Goal: Task Accomplishment & Management: Complete application form

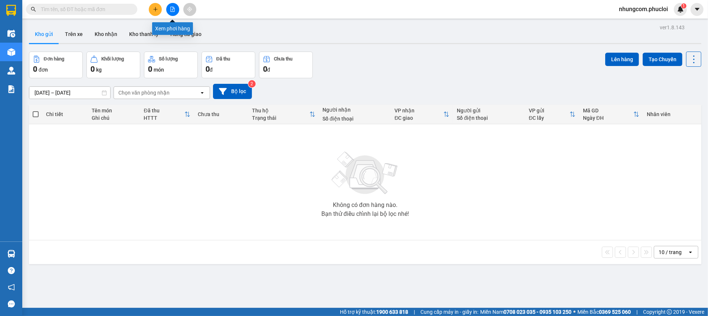
click at [168, 12] on button at bounding box center [172, 9] width 13 height 13
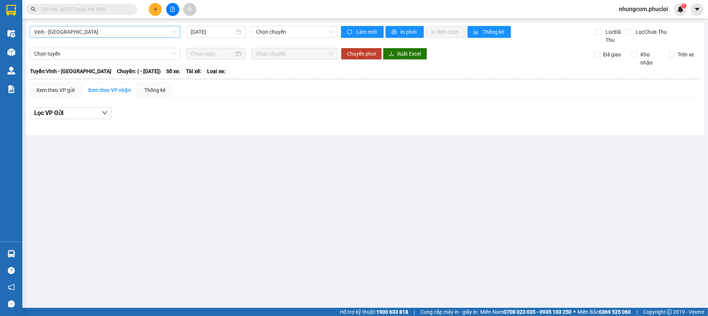
click at [89, 34] on span "Vinh - [GEOGRAPHIC_DATA]" at bounding box center [105, 31] width 142 height 11
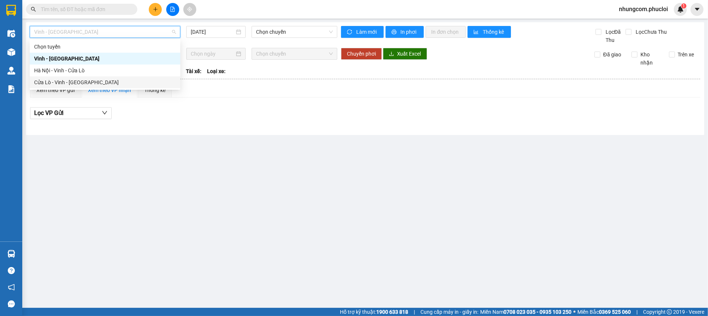
click at [71, 82] on div "Cửa Lò - Vinh - [GEOGRAPHIC_DATA]" at bounding box center [105, 82] width 142 height 8
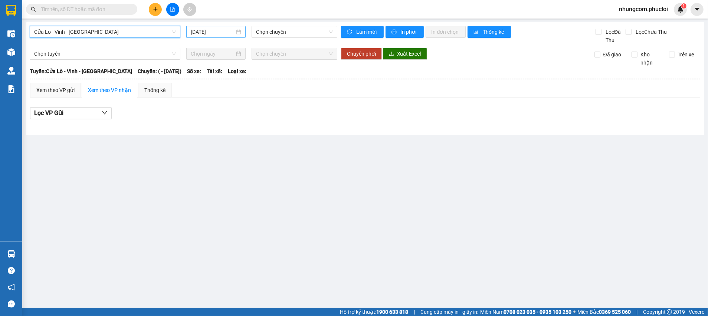
click at [230, 36] on input "[DATE]" at bounding box center [213, 32] width 44 height 8
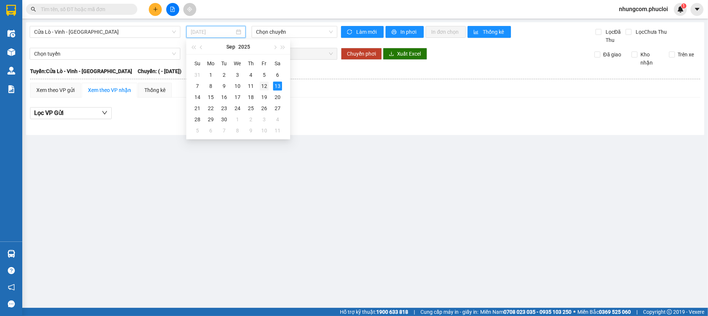
click at [260, 88] on div "12" at bounding box center [264, 86] width 9 height 9
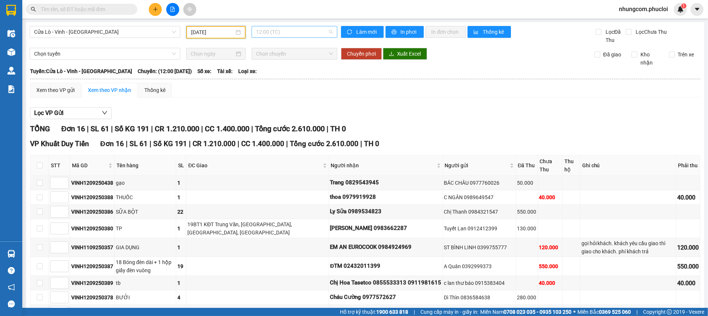
click at [281, 30] on span "12:00 (TC)" at bounding box center [294, 31] width 76 height 11
click at [272, 72] on div "22:00 (TC)" at bounding box center [282, 70] width 58 height 8
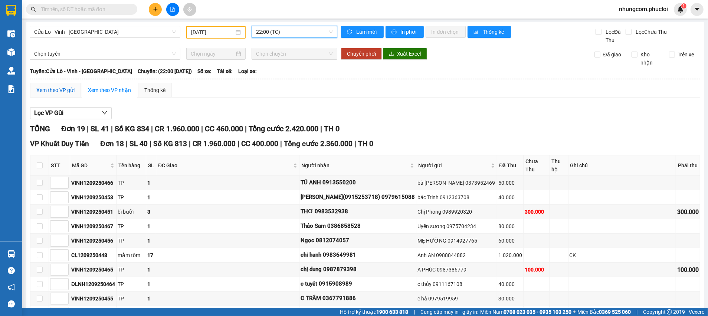
click at [63, 92] on div "Xem theo VP gửi" at bounding box center [55, 90] width 38 height 8
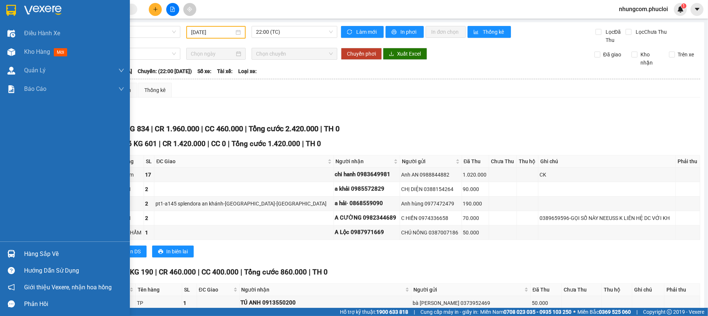
click at [8, 253] on img at bounding box center [11, 254] width 8 height 8
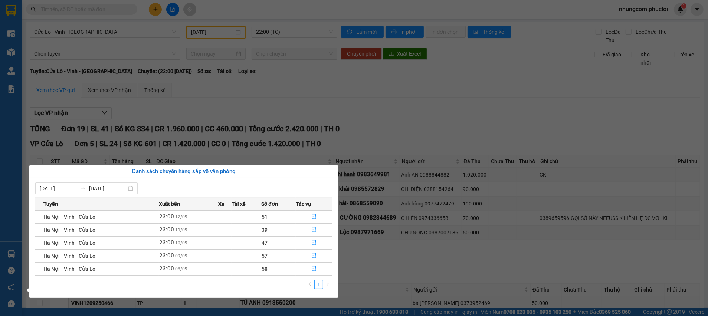
click at [311, 228] on button "button" at bounding box center [314, 230] width 36 height 12
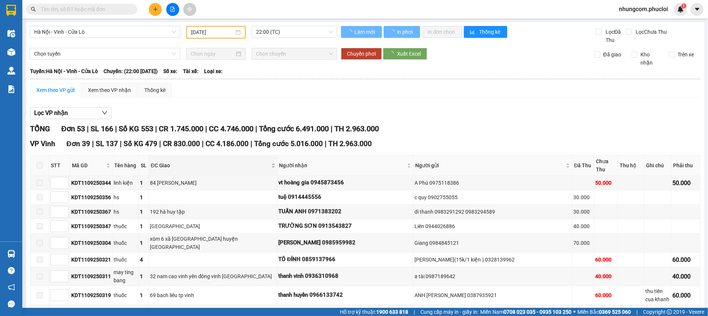
click at [224, 168] on span "ĐC Giao" at bounding box center [210, 165] width 119 height 8
click at [227, 166] on span "ĐC Giao" at bounding box center [210, 165] width 119 height 8
click at [229, 165] on span "ĐC Giao" at bounding box center [210, 165] width 119 height 8
click at [233, 164] on span "ĐC Giao" at bounding box center [210, 165] width 119 height 8
click at [234, 162] on span "ĐC Giao" at bounding box center [210, 165] width 119 height 8
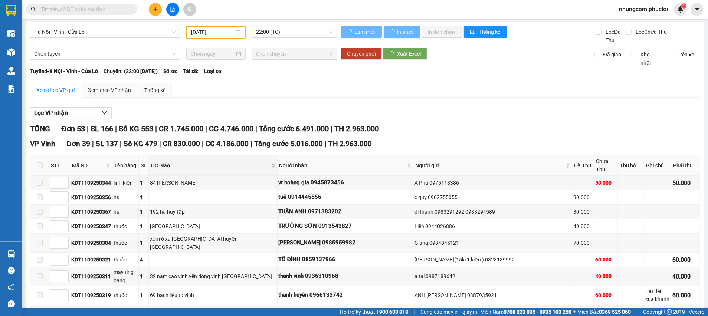
click at [239, 162] on span "ĐC Giao" at bounding box center [210, 165] width 119 height 8
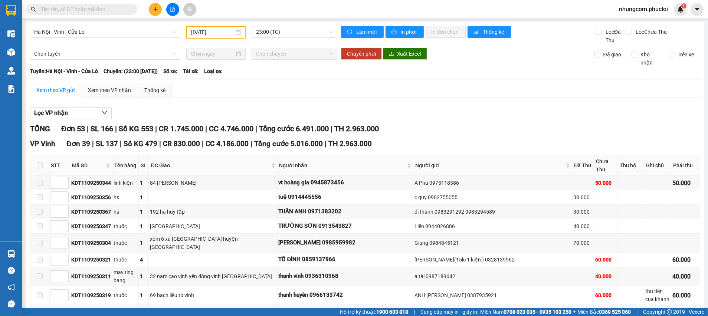
drag, startPoint x: 243, startPoint y: 161, endPoint x: 434, endPoint y: 124, distance: 195.0
click at [243, 161] on div "ĐC Giao" at bounding box center [213, 165] width 124 height 8
click at [259, 162] on span "ĐC Giao" at bounding box center [210, 165] width 119 height 8
click at [394, 111] on div "Lọc VP nhận" at bounding box center [365, 113] width 670 height 12
click at [266, 164] on span "ĐC Giao" at bounding box center [210, 165] width 119 height 8
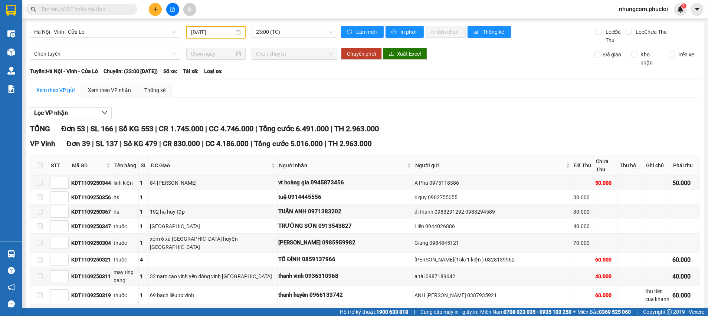
click at [437, 119] on div at bounding box center [365, 119] width 670 height 0
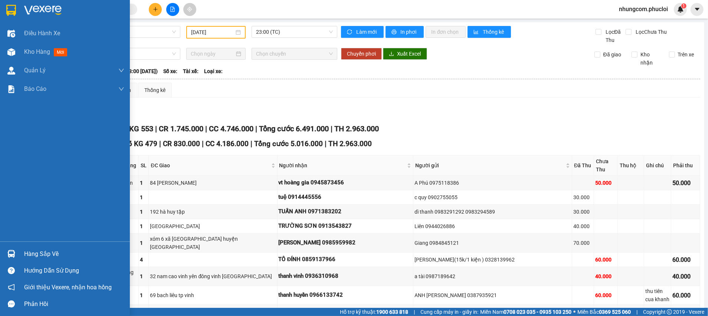
click at [18, 250] on div "Hàng sắp về" at bounding box center [65, 254] width 130 height 17
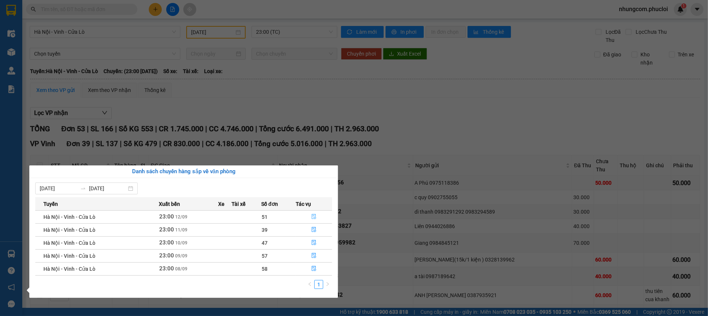
click at [314, 217] on icon "file-done" at bounding box center [313, 216] width 5 height 5
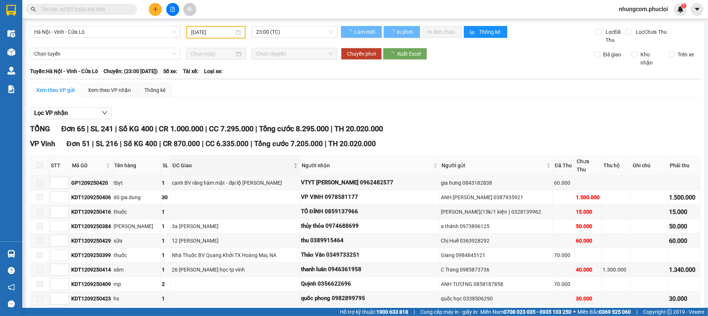
click at [239, 163] on span "ĐC Giao" at bounding box center [232, 165] width 119 height 8
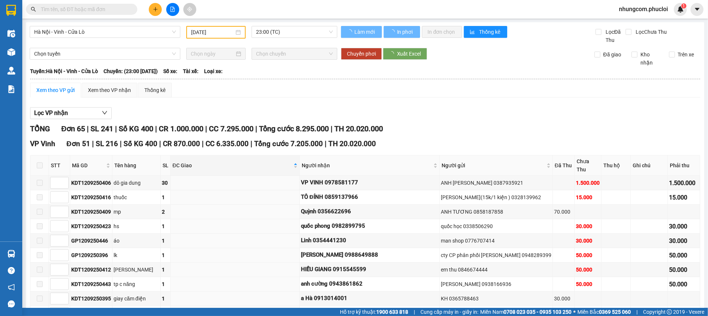
click at [382, 108] on div "Lọc VP nhận" at bounding box center [365, 113] width 670 height 12
type input "[DATE]"
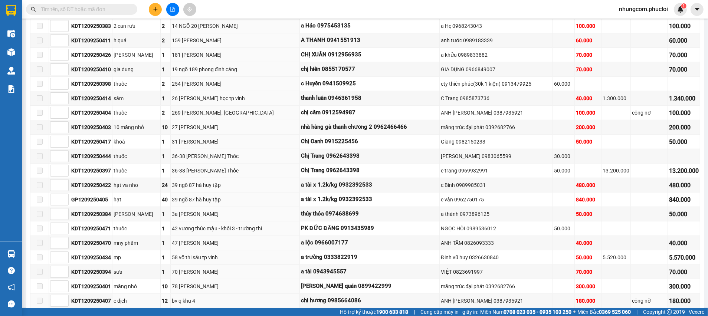
scroll to position [668, 0]
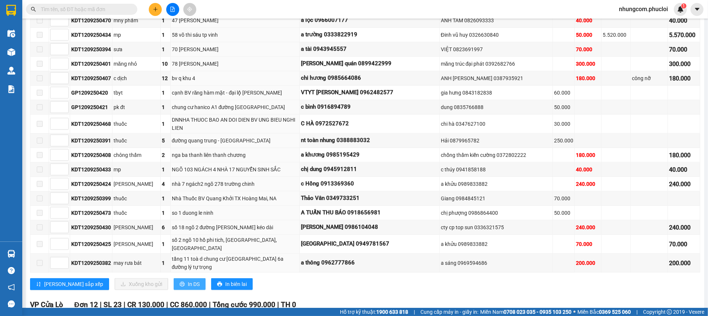
click at [174, 278] on button "In DS" at bounding box center [190, 284] width 32 height 12
click at [601, 148] on td at bounding box center [615, 155] width 29 height 14
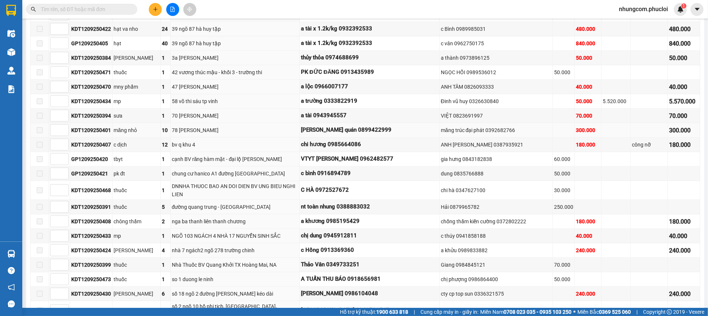
scroll to position [668, 0]
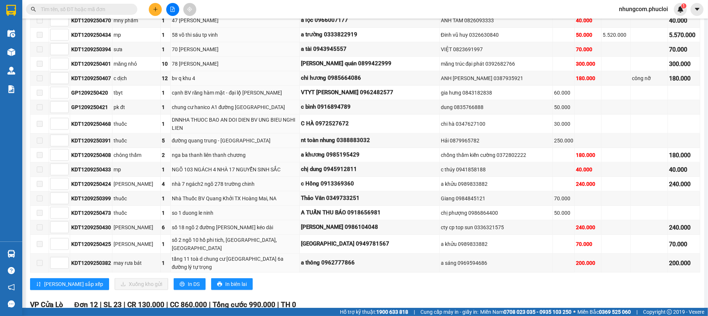
click at [89, 10] on input "text" at bounding box center [85, 9] width 88 height 8
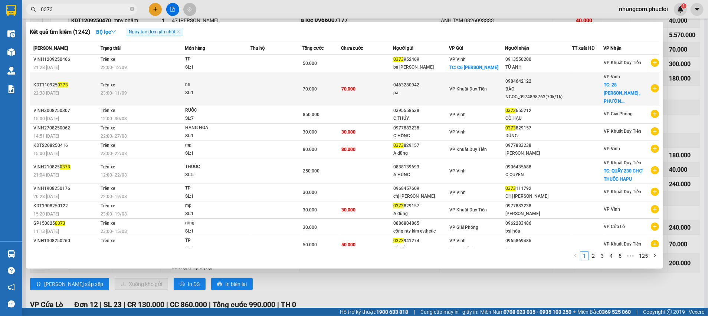
type input "0373"
click at [76, 89] on div "22:38 - 11/09" at bounding box center [65, 93] width 65 height 8
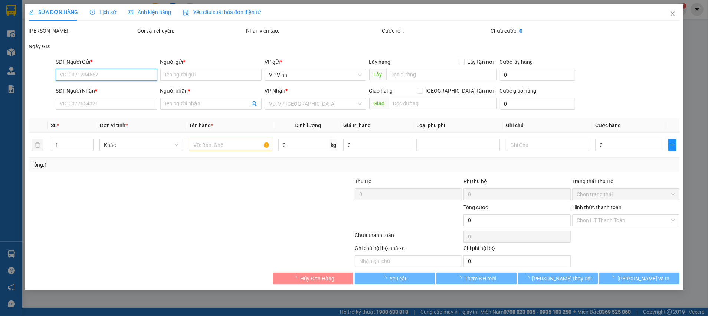
type input "0463280942"
type input "pa"
type input "0984642122"
type input "BẢO NGỌC_0974898763(70k/1k)"
checkbox input "true"
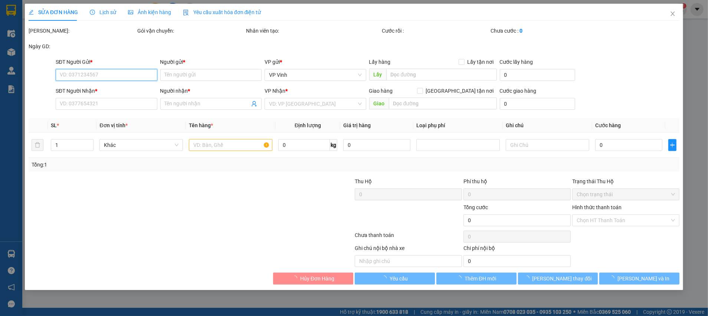
type input "28 NGUYỄN CÔNG TRỨ , PHƯỜNG NAM HÀ Hà Tĩnh"
type input "70.000"
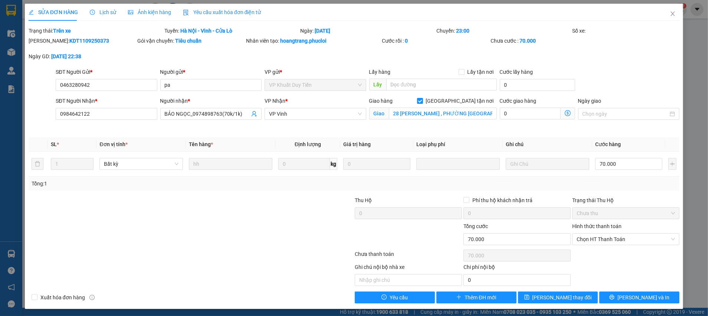
click at [107, 15] on span "Lịch sử" at bounding box center [103, 12] width 26 height 6
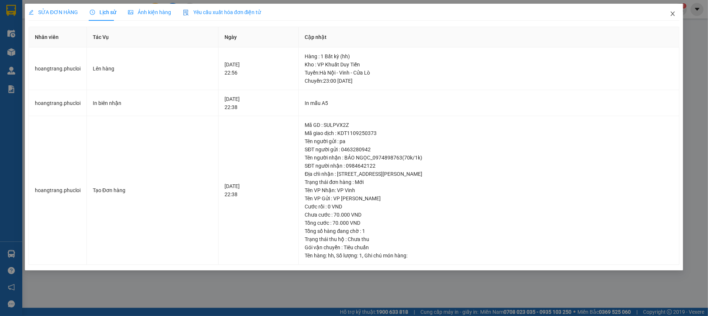
click at [674, 11] on icon "close" at bounding box center [673, 14] width 6 height 6
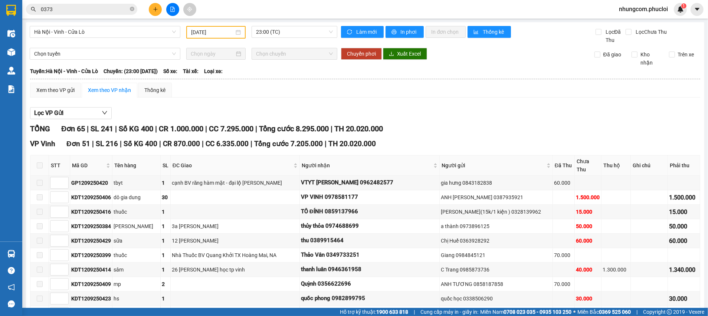
click at [92, 17] on div "Kết quả tìm kiếm ( 1242 ) Bộ lọc Ngày tạo đơn gần nhất Mã ĐH Trạng thái Món hàn…" at bounding box center [354, 9] width 708 height 19
click at [91, 16] on div "Kết quả tìm kiếm ( 1242 ) Bộ lọc Ngày tạo đơn gần nhất Mã ĐH Trạng thái Món hàn…" at bounding box center [72, 9] width 145 height 13
click at [93, 13] on input "0373" at bounding box center [85, 9] width 88 height 8
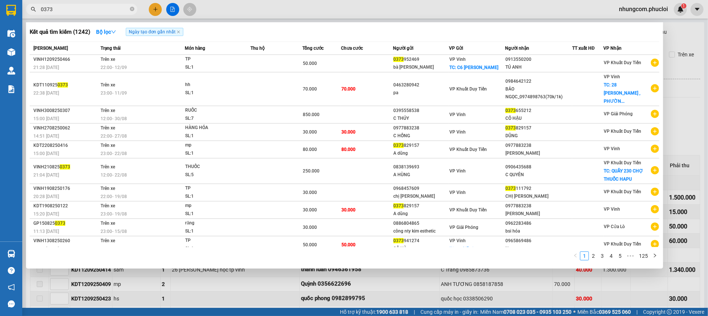
click at [132, 12] on span at bounding box center [132, 9] width 4 height 7
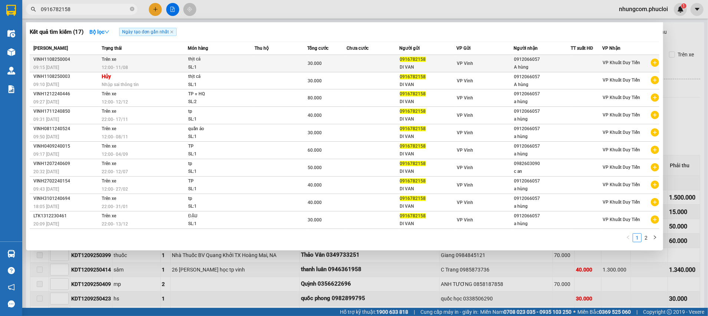
type input "0916782158"
click at [419, 70] on div "DI VAN" at bounding box center [428, 67] width 56 height 8
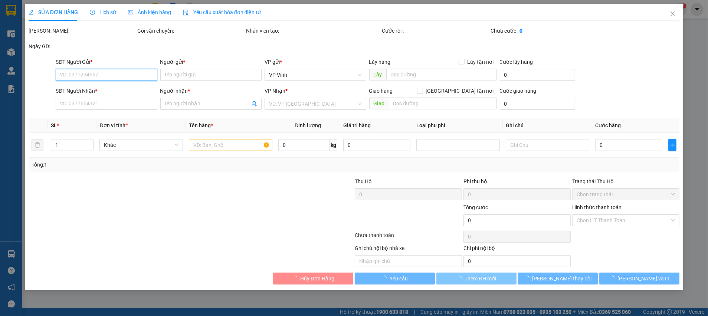
type input "0916782158"
type input "DI VAN"
type input "0912066057"
type input "A hùng"
type input "30.000"
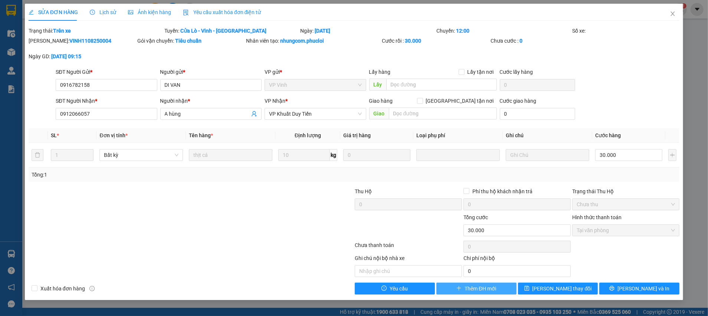
click at [480, 287] on span "Thêm ĐH mới" at bounding box center [480, 289] width 32 height 8
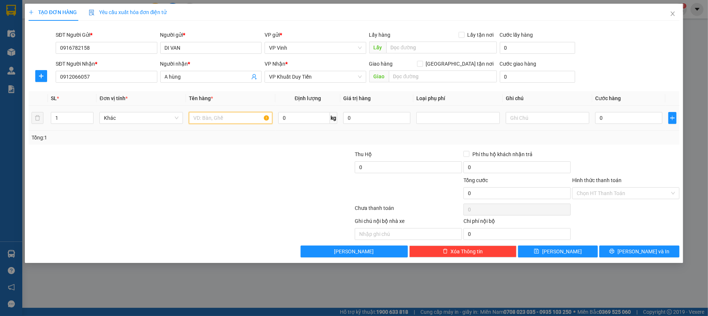
click at [231, 119] on input "text" at bounding box center [230, 118] width 83 height 12
type input "TP"
click at [609, 122] on input "0" at bounding box center [628, 118] width 67 height 12
type input "04"
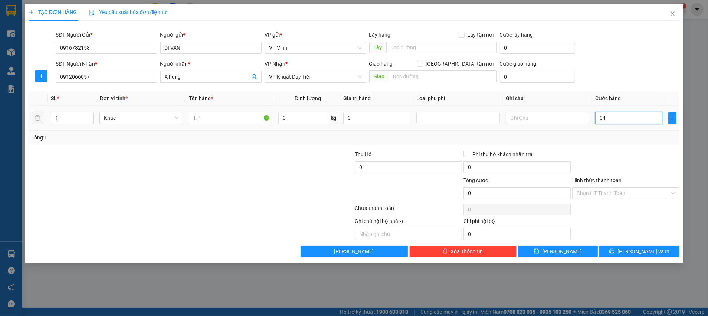
type input "4"
type input "040"
type input "40"
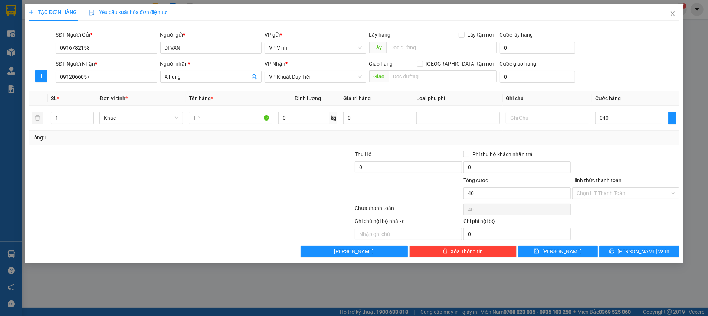
type input "40.000"
drag, startPoint x: 613, startPoint y: 138, endPoint x: 614, endPoint y: 145, distance: 6.5
click at [613, 139] on div "Tổng: 1" at bounding box center [354, 138] width 645 height 8
click at [618, 194] on input "Hình thức thanh toán" at bounding box center [623, 193] width 93 height 11
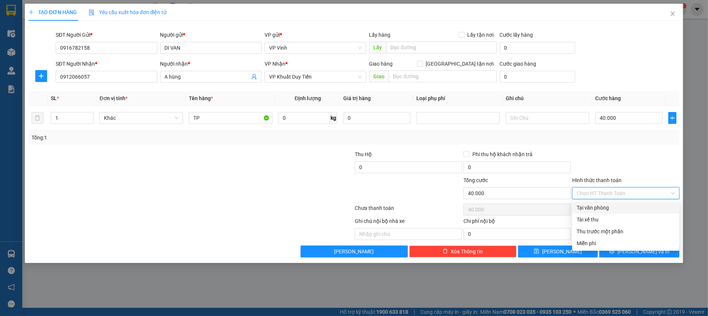
click at [620, 204] on div "Tại văn phòng" at bounding box center [626, 208] width 98 height 8
type input "0"
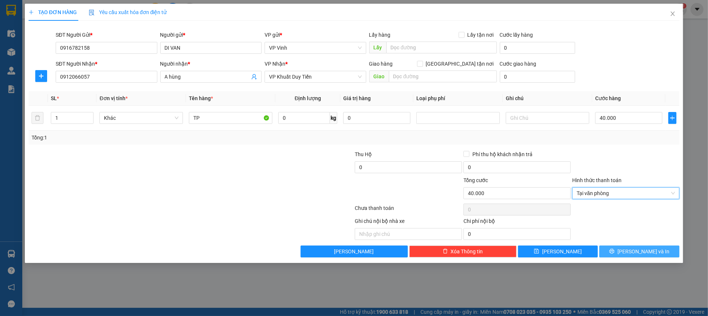
click at [630, 254] on button "[PERSON_NAME] và In" at bounding box center [639, 252] width 80 height 12
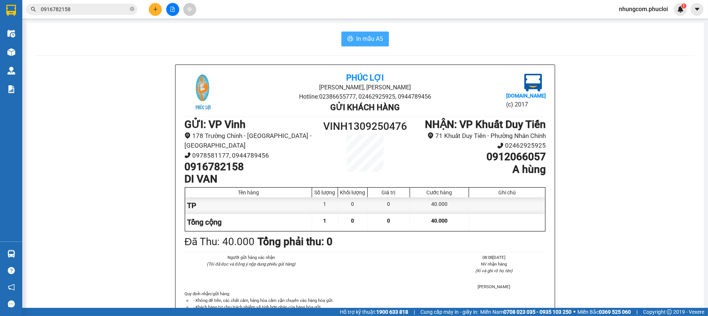
click at [371, 42] on span "In mẫu A5" at bounding box center [369, 38] width 27 height 9
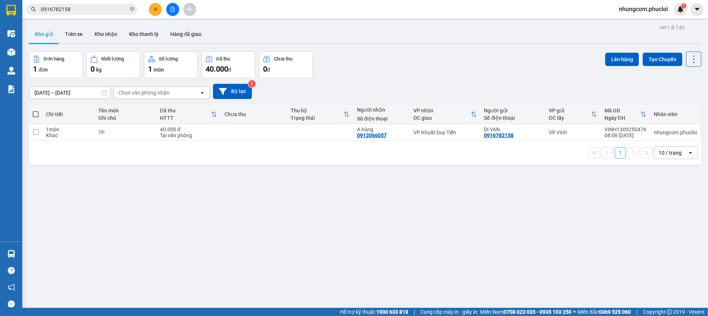
click at [170, 11] on icon "file-add" at bounding box center [172, 9] width 5 height 5
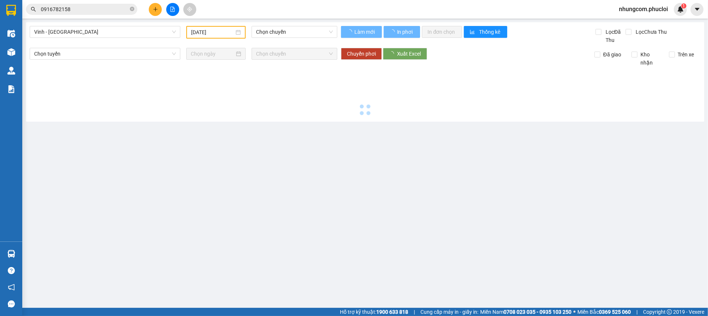
type input "[DATE]"
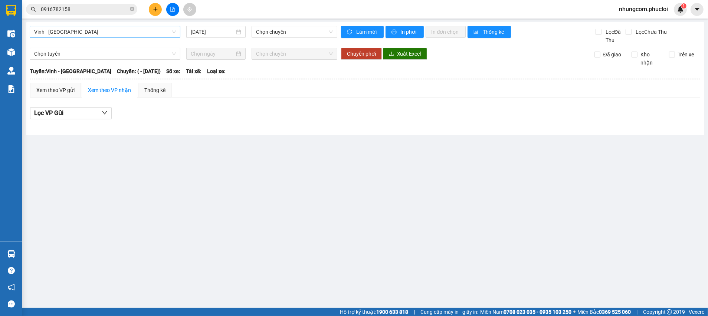
click at [85, 29] on span "Vinh - Hà Tĩnh" at bounding box center [105, 31] width 142 height 11
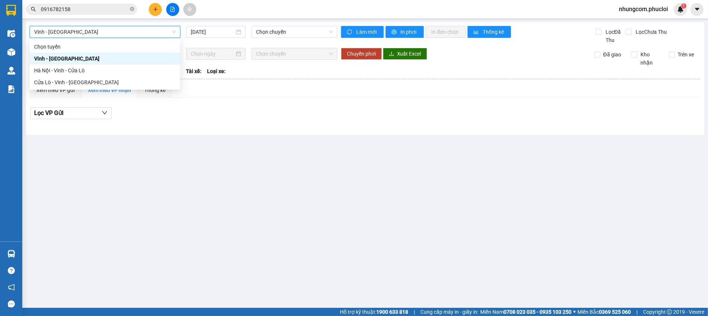
click at [85, 30] on span "Vinh - Hà Tĩnh" at bounding box center [105, 31] width 142 height 11
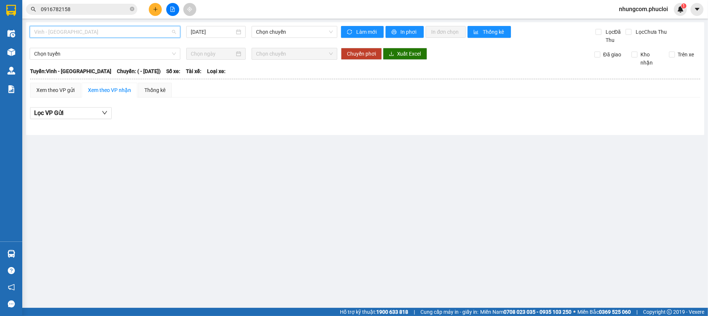
click at [92, 36] on span "Vinh - Hà Tĩnh" at bounding box center [105, 31] width 142 height 11
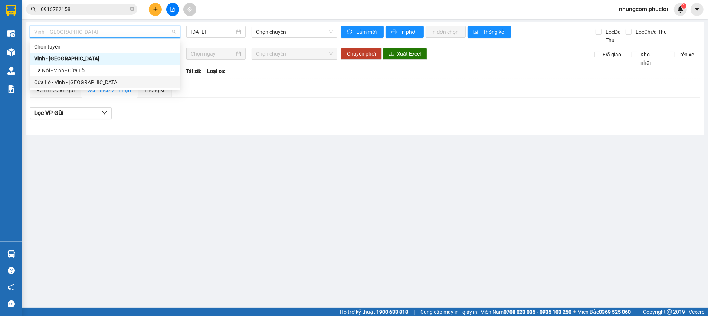
click at [74, 81] on div "Cửa Lò - Vinh - [GEOGRAPHIC_DATA]" at bounding box center [105, 82] width 142 height 8
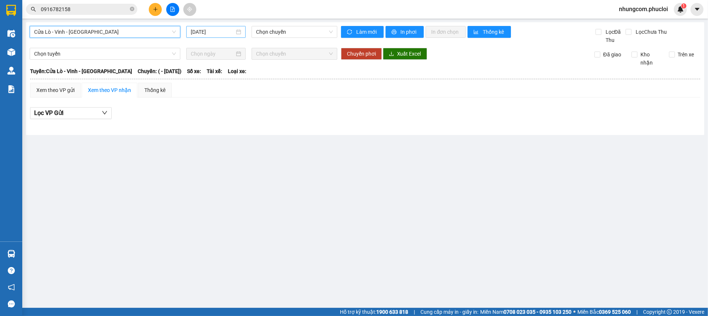
click at [223, 27] on div "[DATE]" at bounding box center [215, 32] width 59 height 12
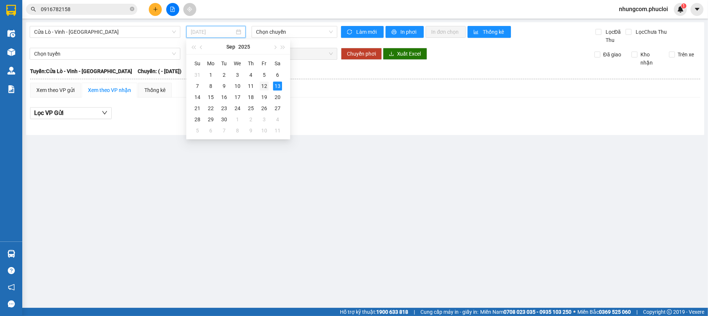
click at [266, 84] on div "12" at bounding box center [264, 86] width 9 height 9
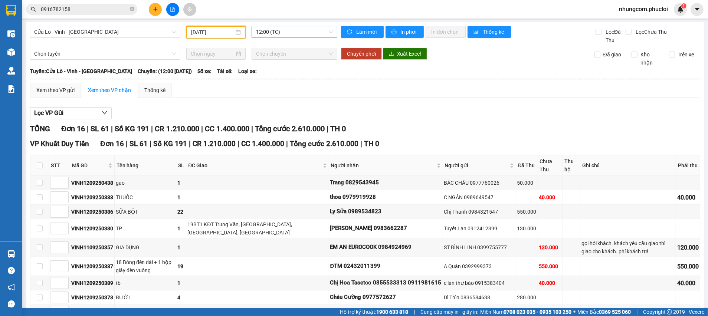
click at [290, 36] on span "12:00 (TC)" at bounding box center [294, 31] width 76 height 11
click at [275, 72] on div "22:00 (TC)" at bounding box center [282, 70] width 58 height 8
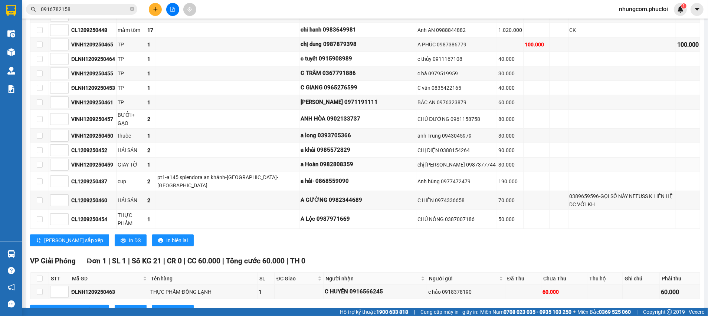
scroll to position [228, 0]
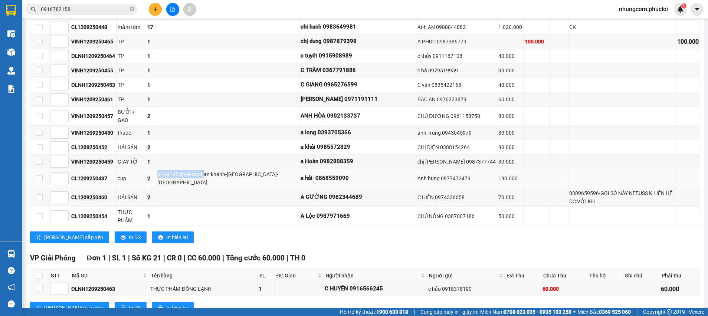
drag, startPoint x: 163, startPoint y: 163, endPoint x: 246, endPoint y: 167, distance: 83.2
click at [233, 169] on tr "CL1209250437 cup 2 pt1-a145 splendora an khánh-hoài đức-hà nội a hải· 086855909…" at bounding box center [365, 178] width 670 height 19
drag, startPoint x: 260, startPoint y: 169, endPoint x: 272, endPoint y: 169, distance: 11.9
click at [272, 169] on td "pt1-a145 splendora an khánh-[GEOGRAPHIC_DATA]-[GEOGRAPHIC_DATA]" at bounding box center [227, 178] width 143 height 19
click at [272, 170] on div "pt1-a145 splendora an khánh-[GEOGRAPHIC_DATA]-[GEOGRAPHIC_DATA]" at bounding box center [227, 178] width 141 height 16
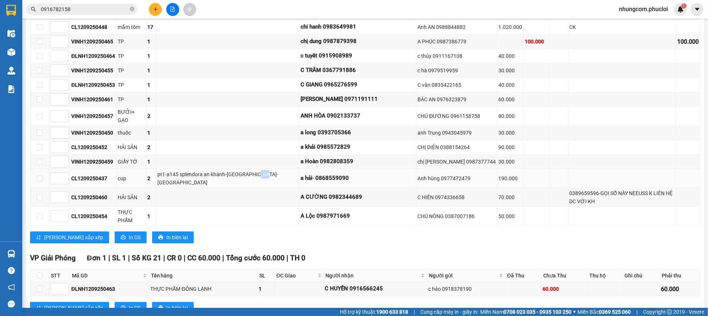
drag, startPoint x: 269, startPoint y: 164, endPoint x: 261, endPoint y: 164, distance: 7.4
click at [261, 170] on div "pt1-a145 splendora an khánh-[GEOGRAPHIC_DATA]-[GEOGRAPHIC_DATA]" at bounding box center [227, 178] width 141 height 16
drag, startPoint x: 270, startPoint y: 162, endPoint x: 163, endPoint y: 165, distance: 106.9
click at [164, 169] on td "pt1-a145 splendora an khánh-[GEOGRAPHIC_DATA]-[GEOGRAPHIC_DATA]" at bounding box center [227, 178] width 143 height 19
click at [176, 188] on td at bounding box center [227, 197] width 143 height 19
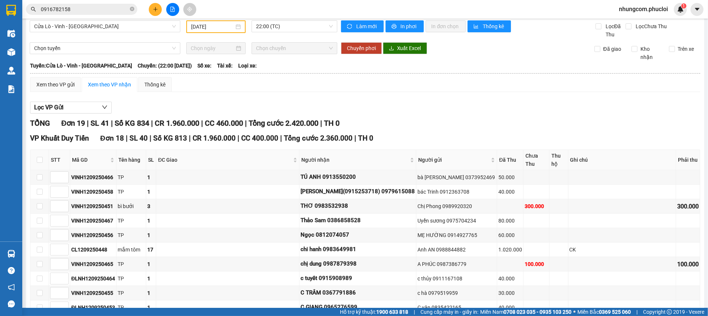
scroll to position [61, 0]
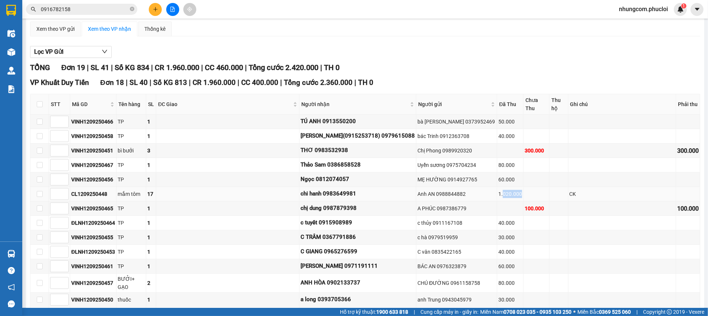
drag, startPoint x: 456, startPoint y: 183, endPoint x: 476, endPoint y: 186, distance: 20.6
click at [497, 187] on td "1.020.000" at bounding box center [510, 194] width 26 height 14
click at [69, 31] on div "Xem theo VP gửi" at bounding box center [55, 29] width 38 height 8
click at [395, 63] on div "TỔNG Đơn 19 | SL 41 | Số KG 834 | CR 1.960.000 | CC 460.000 | Tổng cước 2.420.0…" at bounding box center [365, 68] width 670 height 12
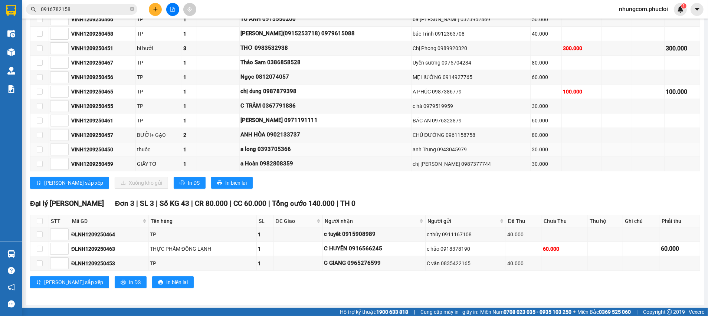
scroll to position [284, 0]
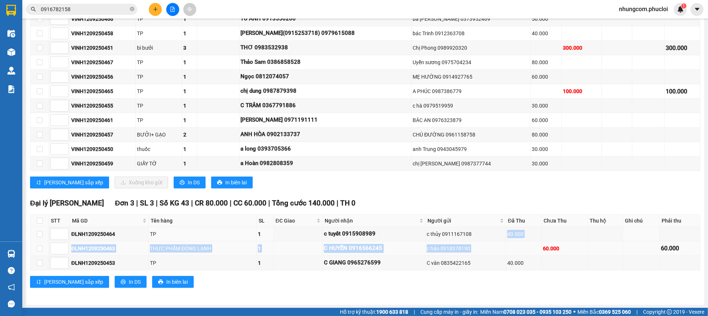
drag, startPoint x: 499, startPoint y: 229, endPoint x: 473, endPoint y: 244, distance: 30.1
click at [533, 248] on tbody "ĐLNH1209250464 TP 1 c tuyết 0915908989 c thủy 0911167108 40.000 ĐLNH1209250463 …" at bounding box center [365, 248] width 670 height 43
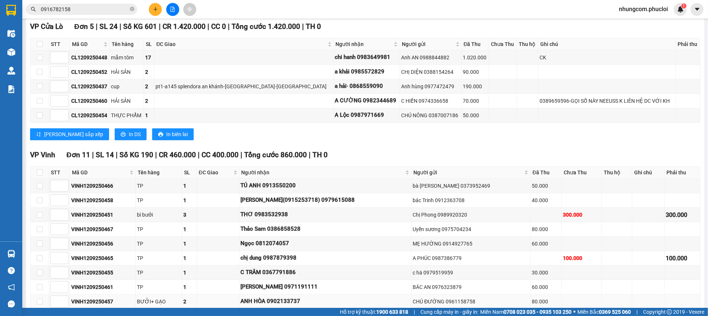
scroll to position [62, 0]
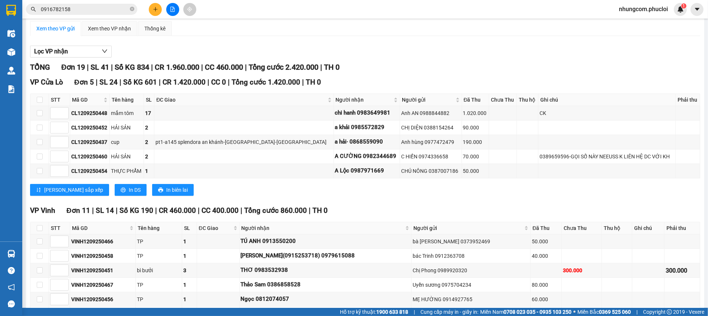
click at [392, 68] on div "TỔNG Đơn 19 | SL 41 | Số KG 834 | CR 1.960.000 | CC 460.000 | Tổng cước 2.420.0…" at bounding box center [365, 68] width 670 height 12
click at [375, 63] on div "TỔNG Đơn 19 | SL 41 | Số KG 834 | CR 1.960.000 | CC 460.000 | Tổng cước 2.420.0…" at bounding box center [365, 68] width 670 height 12
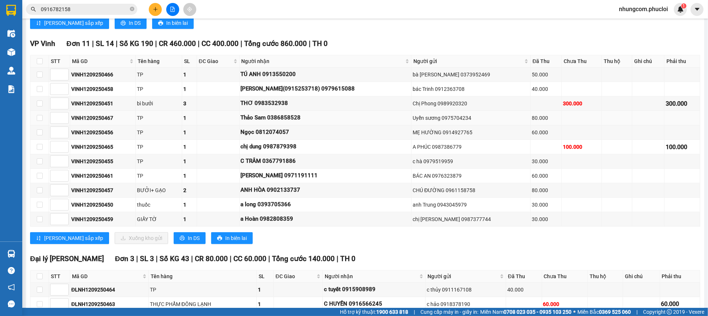
scroll to position [284, 0]
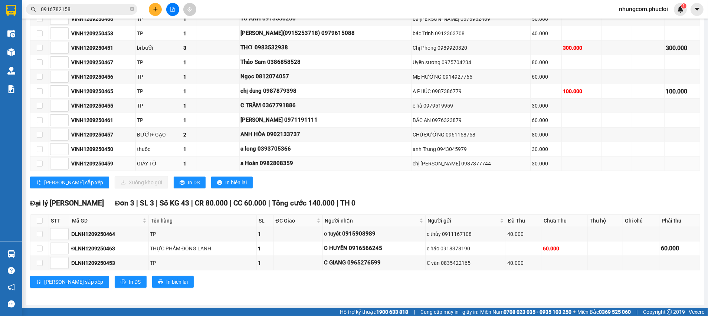
click at [410, 165] on td "a Hoàn 0982808359" at bounding box center [326, 164] width 172 height 14
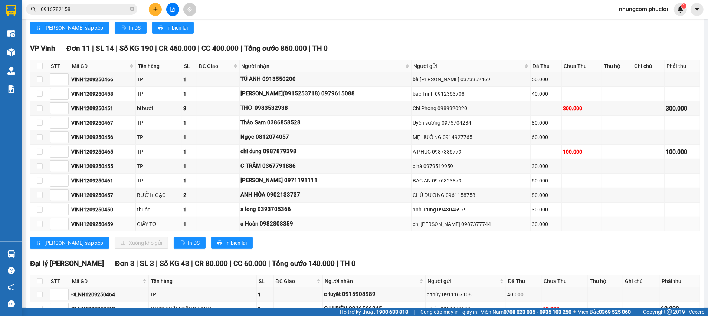
scroll to position [173, 0]
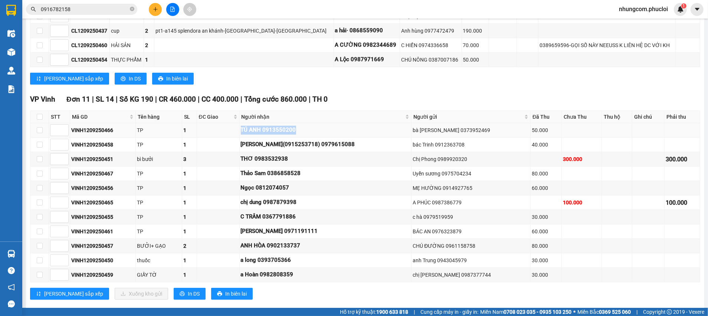
drag, startPoint x: 253, startPoint y: 129, endPoint x: 335, endPoint y: 136, distance: 82.3
click at [319, 126] on div "TÚ ANH 0913550200" at bounding box center [326, 130] width 170 height 9
drag, startPoint x: 363, startPoint y: 147, endPoint x: 253, endPoint y: 147, distance: 110.6
click at [253, 147] on div "[PERSON_NAME](0915253718) 0979615088" at bounding box center [326, 144] width 170 height 9
drag, startPoint x: 273, startPoint y: 173, endPoint x: 277, endPoint y: 177, distance: 5.5
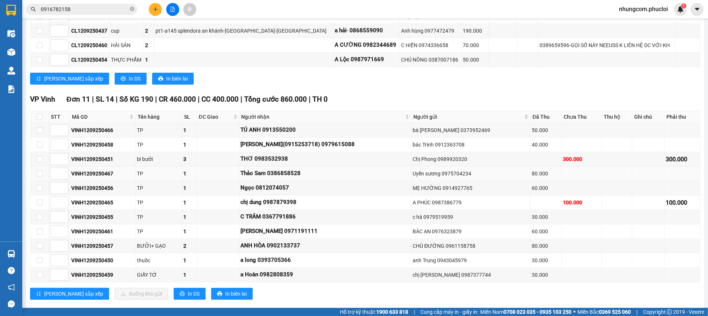
click at [277, 177] on div "Thảo Sam 0386858528" at bounding box center [326, 173] width 170 height 9
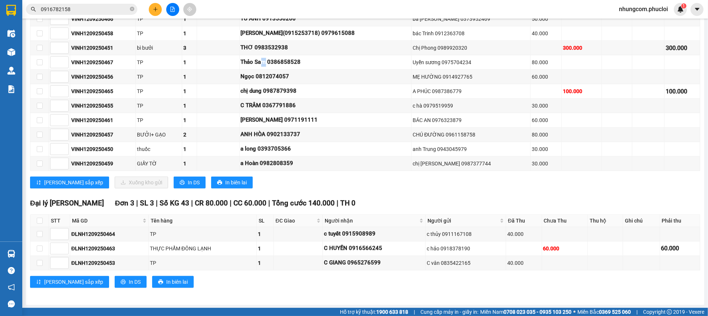
scroll to position [62, 0]
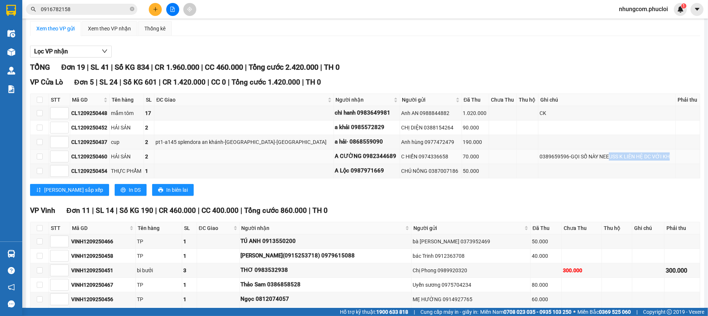
drag, startPoint x: 646, startPoint y: 155, endPoint x: 581, endPoint y: 155, distance: 64.9
click at [581, 155] on div "0389659596-GỌI SỐ NÀY NEEUSS K LIÊN HỆ DC VỚI KH" at bounding box center [606, 156] width 135 height 8
drag, startPoint x: 568, startPoint y: 155, endPoint x: 535, endPoint y: 155, distance: 33.0
click at [539, 155] on div "0389659596-GỌI SỐ NÀY NEEUSS K LIÊN HỆ DC VỚI KH" at bounding box center [606, 156] width 135 height 8
click at [405, 174] on div "CHÚ NÔNG 0387007186" at bounding box center [430, 171] width 59 height 8
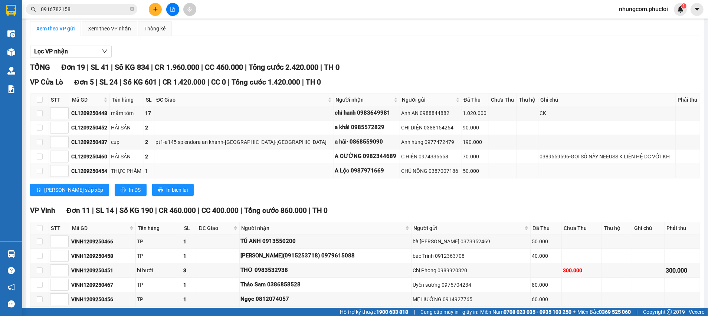
click at [405, 174] on div "CHÚ NÔNG 0387007186" at bounding box center [430, 171] width 59 height 8
click at [423, 170] on div "CHÚ NÔNG 0387007186" at bounding box center [430, 171] width 59 height 8
drag, startPoint x: 429, startPoint y: 169, endPoint x: 452, endPoint y: 170, distance: 23.0
click at [452, 170] on tr "CL1209250454 THỰC PHẨM 1 A Lộc 0987971669 CHÚ NÔNG 0387007186 50.000" at bounding box center [365, 171] width 670 height 14
click at [463, 173] on div "50.000" at bounding box center [475, 171] width 24 height 8
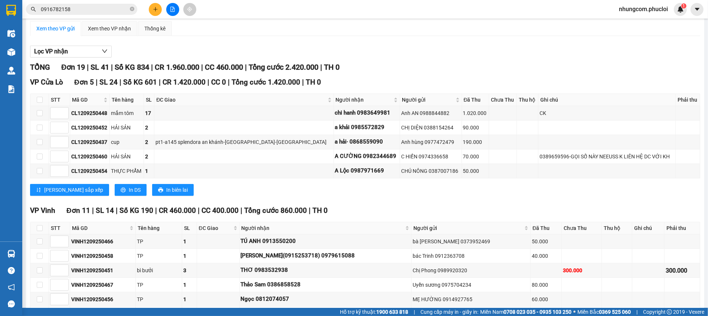
drag, startPoint x: 423, startPoint y: 168, endPoint x: 346, endPoint y: 186, distance: 78.9
click at [352, 179] on div "VP Cửa Lò Đơn 5 | SL 24 | Số KG 601 | CR 1.420.000 | CC 0 | Tổng cước 1.420.000…" at bounding box center [365, 139] width 670 height 125
click at [337, 188] on div "Lưu sắp xếp In DS In biên lai" at bounding box center [365, 190] width 670 height 12
drag, startPoint x: 340, startPoint y: 167, endPoint x: 305, endPoint y: 171, distance: 35.2
click at [335, 171] on div "A Lộc 0987971669" at bounding box center [367, 171] width 64 height 9
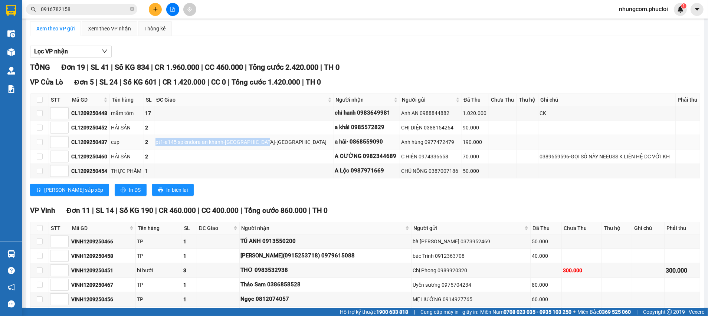
drag, startPoint x: 164, startPoint y: 144, endPoint x: 285, endPoint y: 135, distance: 121.6
click at [279, 135] on td "pt1-a145 splendora an khánh-[GEOGRAPHIC_DATA]-[GEOGRAPHIC_DATA]" at bounding box center [243, 142] width 179 height 14
click at [335, 141] on div "a hải· 0868559090" at bounding box center [367, 142] width 64 height 9
drag, startPoint x: 341, startPoint y: 141, endPoint x: 305, endPoint y: 144, distance: 36.4
click at [335, 144] on div "a hải· 0868559090" at bounding box center [367, 142] width 64 height 9
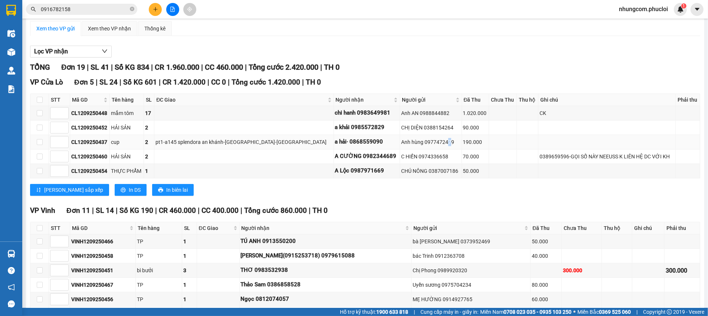
click at [409, 143] on div "Anh hùng 0977472479" at bounding box center [430, 142] width 59 height 8
drag, startPoint x: 385, startPoint y: 141, endPoint x: 415, endPoint y: 139, distance: 30.5
click at [415, 139] on div "Anh hùng 0977472479" at bounding box center [430, 142] width 59 height 8
click at [416, 131] on div "CHỊ DIỆN 0388154264" at bounding box center [430, 128] width 59 height 8
drag, startPoint x: 414, startPoint y: 128, endPoint x: 385, endPoint y: 131, distance: 29.1
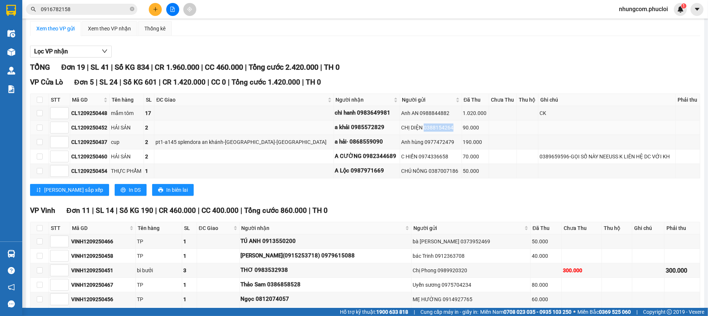
click at [401, 131] on div "CHỊ DIỆN 0388154264" at bounding box center [430, 128] width 59 height 8
drag, startPoint x: 381, startPoint y: 115, endPoint x: 409, endPoint y: 109, distance: 28.0
click at [409, 109] on div "Anh AN 0988844882" at bounding box center [430, 113] width 59 height 8
click at [410, 128] on div "CHỊ DIỆN 0388154264" at bounding box center [430, 128] width 59 height 8
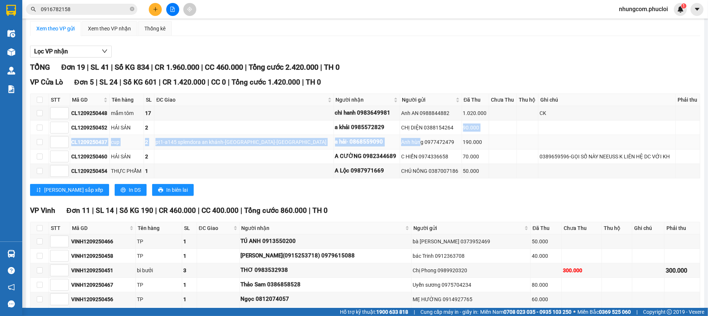
drag, startPoint x: 413, startPoint y: 128, endPoint x: 380, endPoint y: 139, distance: 35.3
click at [381, 139] on tbody "CL1209250448 mắm tôm 17 chi hanh 0983649981 Anh AN 0988844882 1.020.000 CK CL12…" at bounding box center [365, 142] width 670 height 72
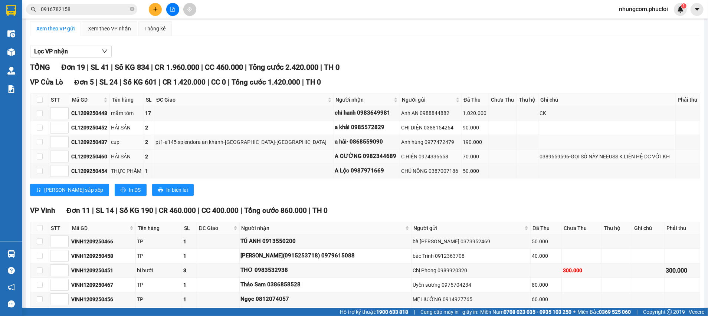
click at [400, 151] on td "C HIỀN 0974336658" at bounding box center [431, 157] width 62 height 14
drag, startPoint x: 387, startPoint y: 140, endPoint x: 418, endPoint y: 139, distance: 31.5
click at [418, 139] on div "Anh hùng 0977472479" at bounding box center [430, 142] width 59 height 8
click at [415, 147] on td "Anh hùng 0977472479" at bounding box center [431, 142] width 62 height 14
drag, startPoint x: 407, startPoint y: 154, endPoint x: 380, endPoint y: 158, distance: 28.2
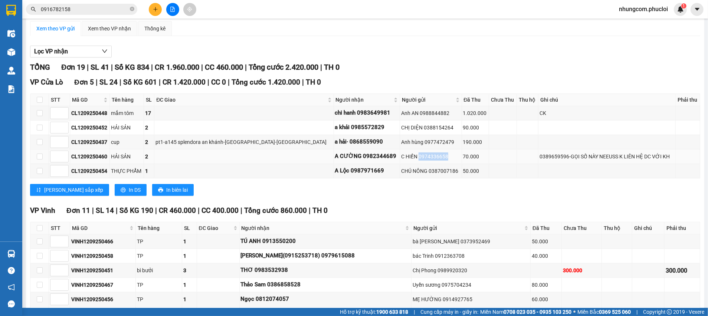
click at [401, 158] on div "C HIỀN 0974336658" at bounding box center [430, 156] width 59 height 8
click at [401, 168] on div "CHÚ NÔNG 0387007186" at bounding box center [430, 171] width 59 height 8
drag, startPoint x: 390, startPoint y: 171, endPoint x: 418, endPoint y: 172, distance: 27.8
click at [418, 172] on div "CHÚ NÔNG 0387007186" at bounding box center [430, 171] width 59 height 8
drag, startPoint x: 409, startPoint y: 158, endPoint x: 380, endPoint y: 160, distance: 29.3
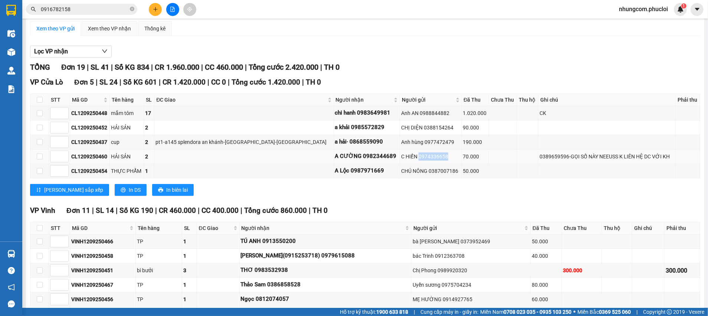
click at [401, 160] on div "C HIỀN 0974336658" at bounding box center [430, 156] width 59 height 8
drag, startPoint x: 386, startPoint y: 140, endPoint x: 413, endPoint y: 139, distance: 26.7
click at [413, 139] on div "Anh hùng 0977472479" at bounding box center [430, 142] width 59 height 8
drag, startPoint x: 414, startPoint y: 130, endPoint x: 385, endPoint y: 129, distance: 29.7
click at [401, 129] on div "CHỊ DIỆN 0388154264" at bounding box center [430, 128] width 59 height 8
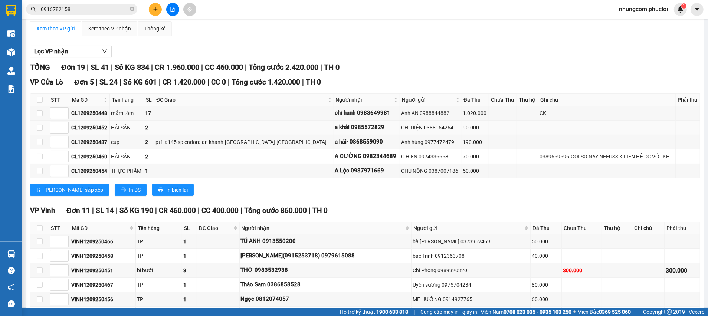
click at [401, 129] on div "CHỊ DIỆN 0388154264" at bounding box center [430, 128] width 59 height 8
drag, startPoint x: 384, startPoint y: 129, endPoint x: 416, endPoint y: 125, distance: 32.5
click at [416, 125] on div "CHỊ DIỆN 0388154264" at bounding box center [430, 128] width 59 height 8
drag, startPoint x: 416, startPoint y: 140, endPoint x: 386, endPoint y: 141, distance: 29.3
click at [401, 141] on div "Anh hùng 0977472479" at bounding box center [430, 142] width 59 height 8
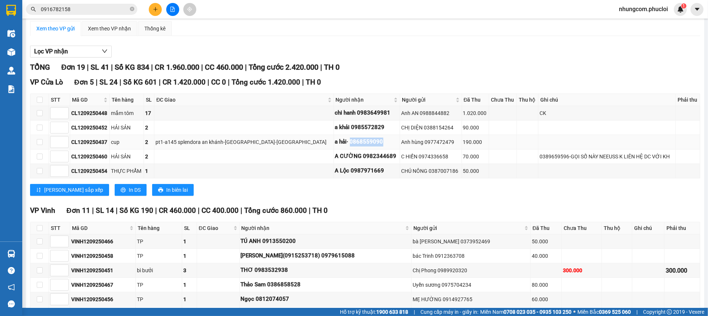
drag, startPoint x: 342, startPoint y: 142, endPoint x: 305, endPoint y: 146, distance: 36.6
click at [334, 146] on td "a hải· 0868559090" at bounding box center [367, 142] width 66 height 14
click at [335, 158] on div "A CƯỜNG 0982344689" at bounding box center [367, 156] width 64 height 9
drag, startPoint x: 317, startPoint y: 157, endPoint x: 347, endPoint y: 156, distance: 30.4
click at [347, 156] on div "A CƯỜNG 0982344689" at bounding box center [367, 156] width 64 height 9
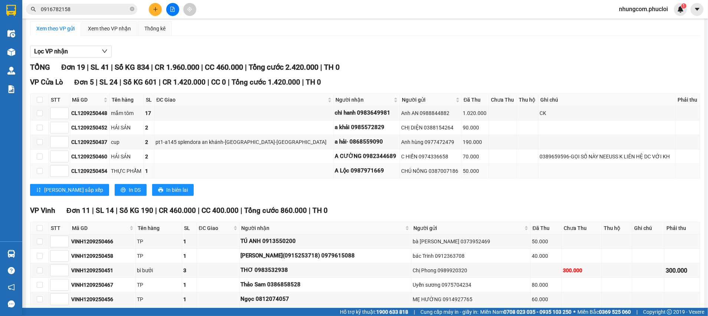
click at [341, 170] on div "A Lộc 0987971669" at bounding box center [367, 171] width 64 height 9
drag, startPoint x: 340, startPoint y: 171, endPoint x: 254, endPoint y: 7, distance: 184.8
click at [335, 170] on div "A Lộc 0987971669" at bounding box center [367, 171] width 64 height 9
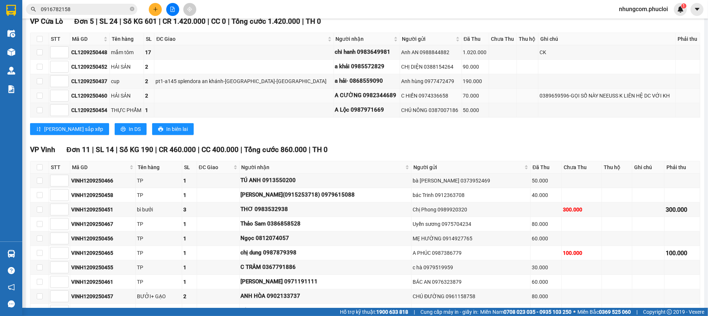
scroll to position [284, 0]
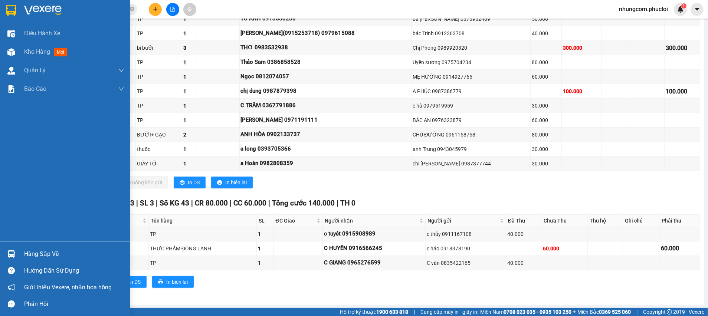
click at [7, 257] on img at bounding box center [11, 254] width 8 height 8
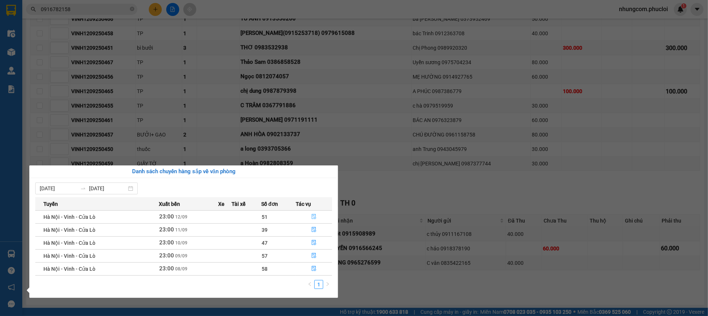
click at [311, 216] on button "button" at bounding box center [314, 217] width 36 height 12
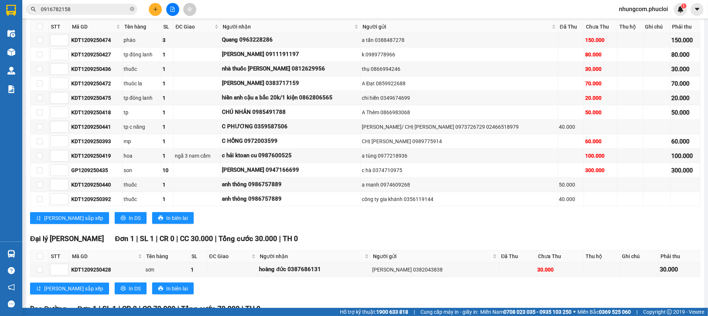
scroll to position [1005, 0]
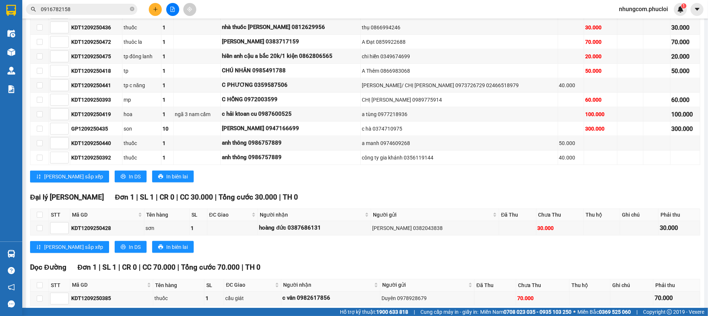
click at [250, 312] on div "Lưu sắp xếp In DS In biên lai" at bounding box center [365, 318] width 670 height 12
click at [307, 192] on div "Đại lý Nghi Hải Đơn 1 | SL 1 | CR 0 | CC 30.000 | Tổng cước 30.000 | TH 0 STT M…" at bounding box center [365, 225] width 670 height 67
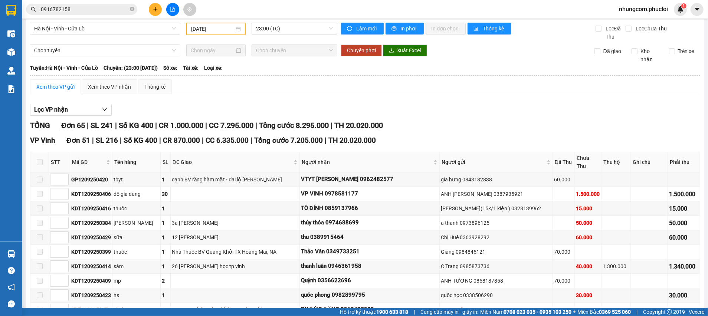
scroll to position [0, 0]
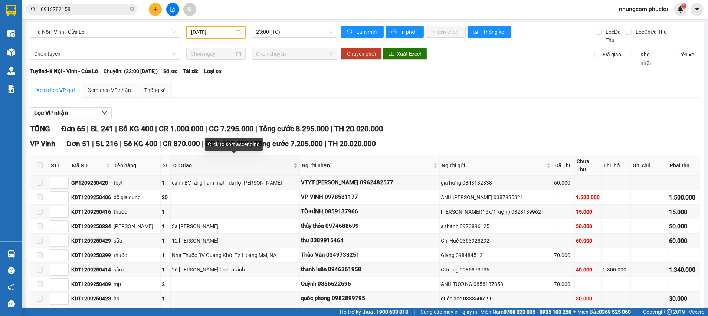
click at [207, 164] on span "ĐC Giao" at bounding box center [232, 165] width 119 height 8
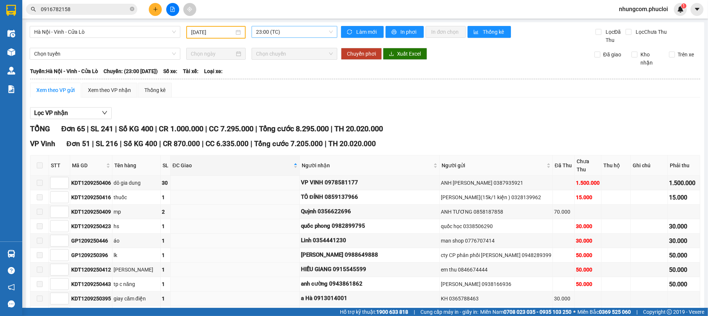
click at [257, 30] on span "23:00 (TC)" at bounding box center [294, 31] width 76 height 11
click at [217, 29] on input "[DATE]" at bounding box center [212, 32] width 43 height 8
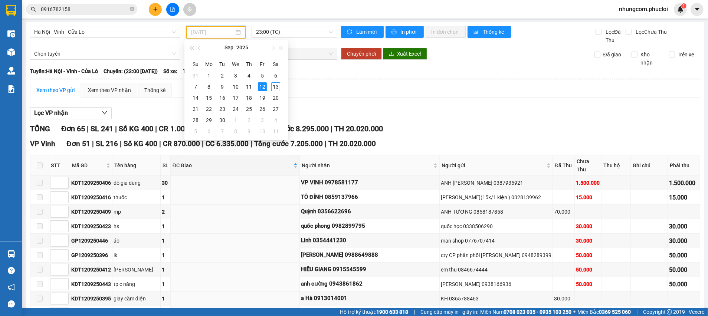
type input "[DATE]"
click at [263, 87] on div "12" at bounding box center [262, 86] width 9 height 9
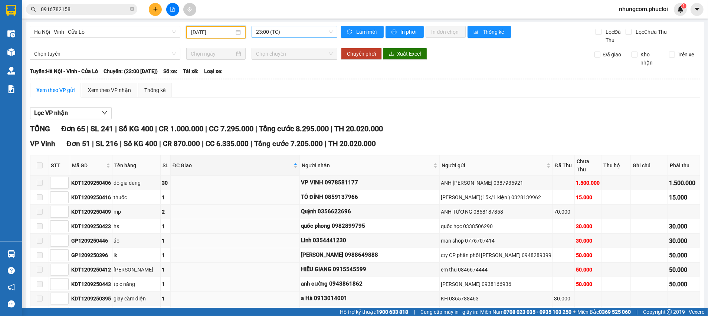
click at [285, 34] on span "23:00 (TC)" at bounding box center [294, 31] width 76 height 11
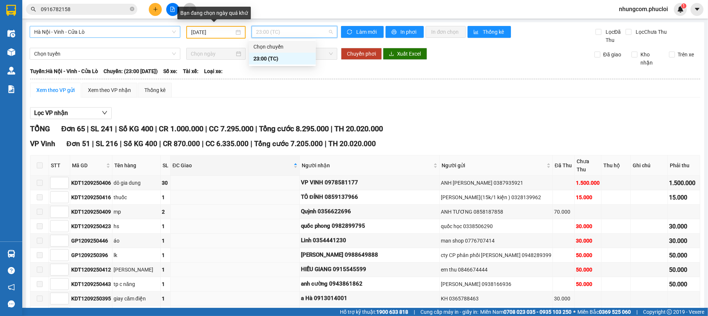
click at [152, 34] on span "Hà Nội - Vinh - Cửa Lò" at bounding box center [105, 31] width 142 height 11
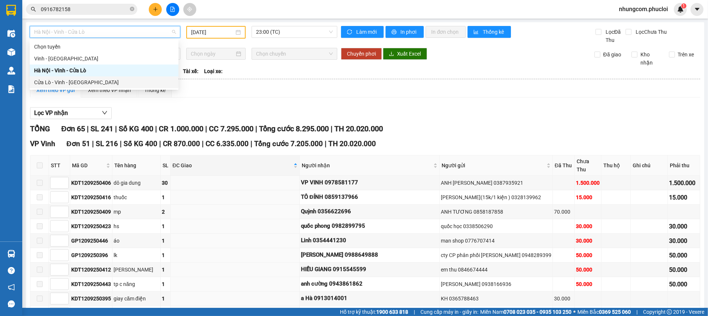
click at [91, 85] on div "Cửa Lò - Vinh - [GEOGRAPHIC_DATA]" at bounding box center [104, 82] width 140 height 8
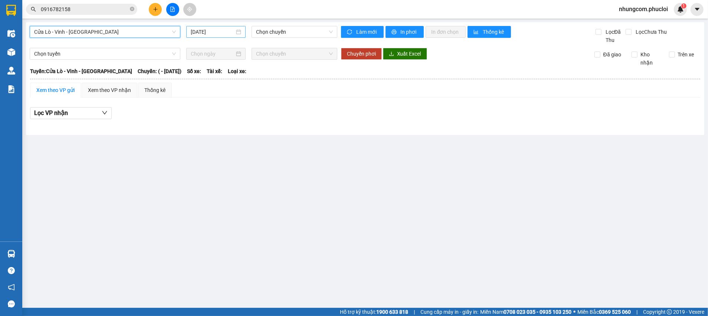
click at [214, 34] on input "[DATE]" at bounding box center [213, 32] width 44 height 8
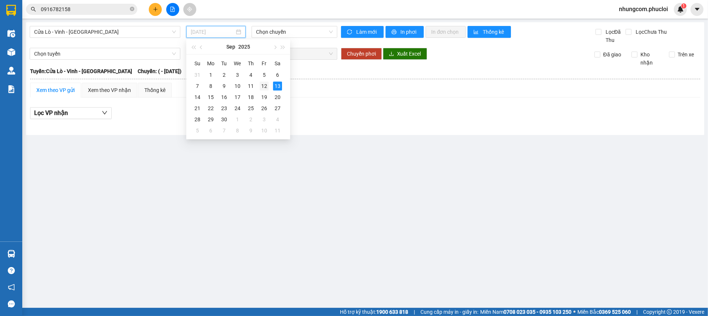
click at [261, 86] on div "12" at bounding box center [264, 86] width 9 height 9
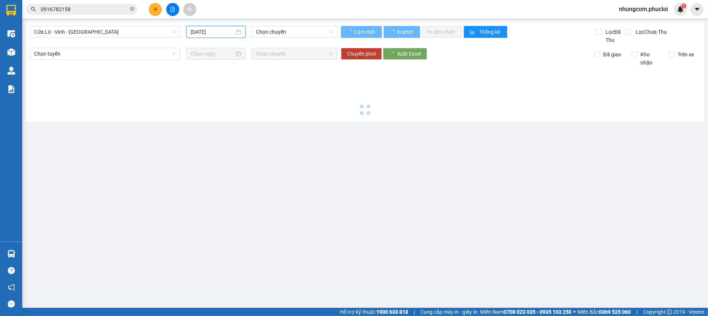
type input "[DATE]"
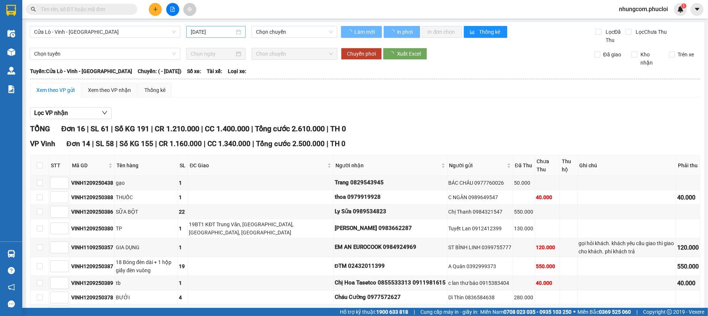
type input "[DATE]"
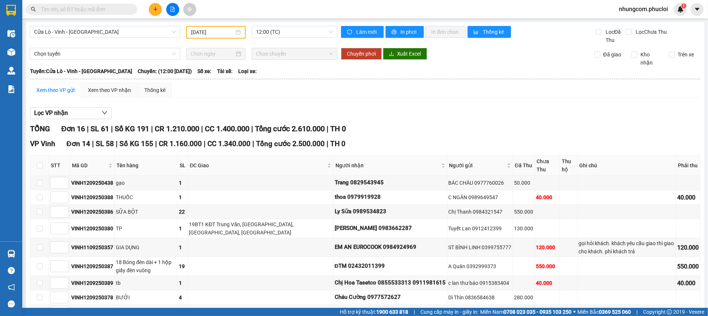
click at [217, 30] on input "[DATE]" at bounding box center [212, 32] width 43 height 8
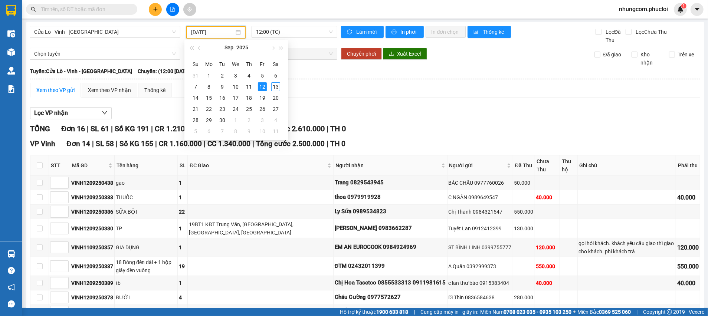
click at [338, 89] on div "Xem theo VP gửi Xem theo VP nhận Thống kê" at bounding box center [365, 90] width 670 height 15
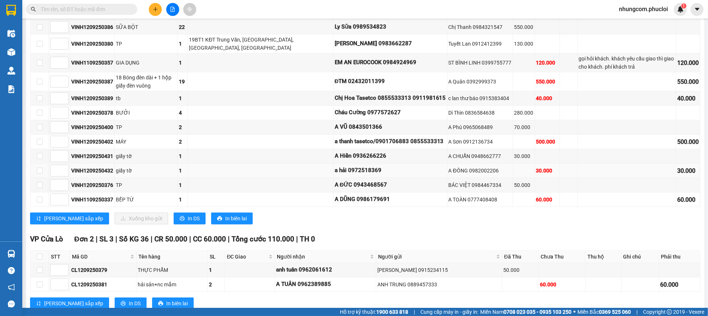
scroll to position [151, 0]
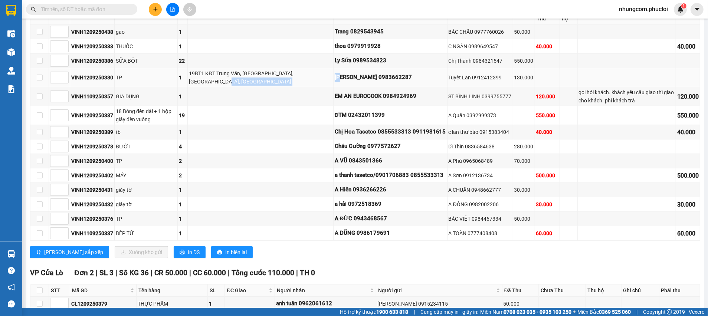
drag, startPoint x: 305, startPoint y: 80, endPoint x: 313, endPoint y: 80, distance: 8.5
click at [313, 80] on tr "VINH1209250380 TP 1 19BT1 KĐT [GEOGRAPHIC_DATA] Hoa 0983662287 Tuyết Lan 091241…" at bounding box center [365, 77] width 670 height 19
click at [335, 80] on div "[PERSON_NAME] 0983662287" at bounding box center [390, 77] width 111 height 9
drag, startPoint x: 313, startPoint y: 80, endPoint x: 287, endPoint y: 82, distance: 26.5
click at [335, 80] on div "[PERSON_NAME] 0983662287" at bounding box center [390, 77] width 111 height 9
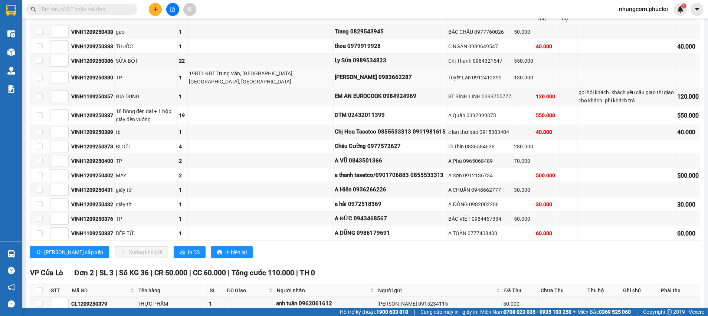
click at [287, 82] on div "19BT1 KĐT Trung Văn, [GEOGRAPHIC_DATA], [GEOGRAPHIC_DATA], [GEOGRAPHIC_DATA]" at bounding box center [260, 77] width 143 height 16
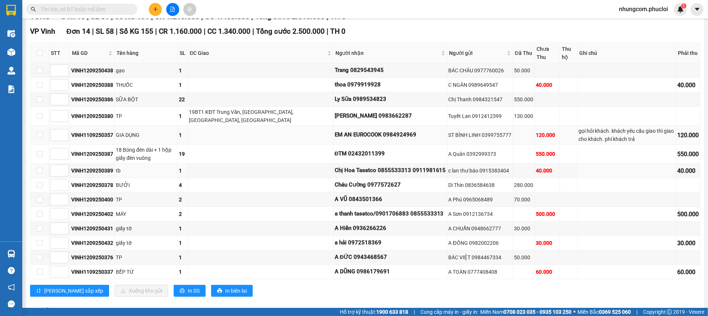
scroll to position [95, 0]
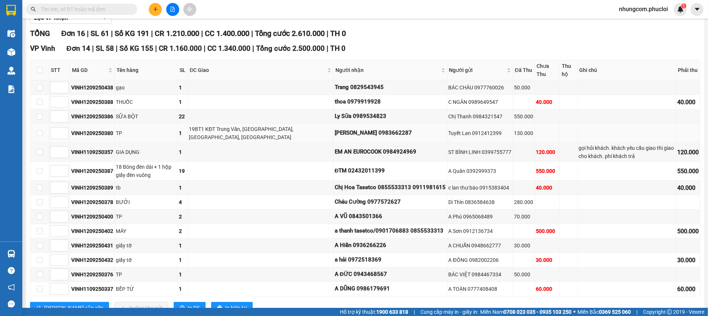
click at [251, 133] on div "19BT1 KĐT Trung Văn, [GEOGRAPHIC_DATA], [GEOGRAPHIC_DATA], [GEOGRAPHIC_DATA]" at bounding box center [260, 133] width 143 height 16
click at [260, 126] on div "19BT1 KĐT Trung Văn, [GEOGRAPHIC_DATA], [GEOGRAPHIC_DATA], [GEOGRAPHIC_DATA]" at bounding box center [260, 133] width 143 height 16
drag, startPoint x: 205, startPoint y: 136, endPoint x: 224, endPoint y: 138, distance: 19.5
click at [222, 137] on div "19BT1 KĐT Trung Văn, [GEOGRAPHIC_DATA], [GEOGRAPHIC_DATA], [GEOGRAPHIC_DATA]" at bounding box center [260, 133] width 143 height 16
click at [266, 141] on td "19BT1 KĐT Trung Văn, [GEOGRAPHIC_DATA], [GEOGRAPHIC_DATA], [GEOGRAPHIC_DATA]" at bounding box center [260, 133] width 145 height 19
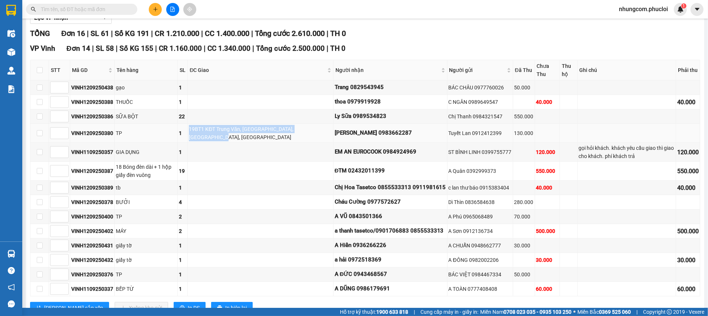
drag, startPoint x: 245, startPoint y: 140, endPoint x: 201, endPoint y: 132, distance: 44.4
click at [201, 132] on tr "VINH1209250380 TP 1 19BT1 KĐT [GEOGRAPHIC_DATA] Hoa 0983662287 Tuyết Lan 091241…" at bounding box center [365, 133] width 670 height 19
click at [221, 138] on div "19BT1 KĐT Trung Văn, [GEOGRAPHIC_DATA], [GEOGRAPHIC_DATA], [GEOGRAPHIC_DATA]" at bounding box center [260, 133] width 143 height 16
click at [208, 128] on div "19BT1 KĐT Trung Văn, [GEOGRAPHIC_DATA], [GEOGRAPHIC_DATA], [GEOGRAPHIC_DATA]" at bounding box center [260, 133] width 143 height 16
click at [220, 132] on div "19BT1 KĐT Trung Văn, [GEOGRAPHIC_DATA], [GEOGRAPHIC_DATA], [GEOGRAPHIC_DATA]" at bounding box center [260, 133] width 143 height 16
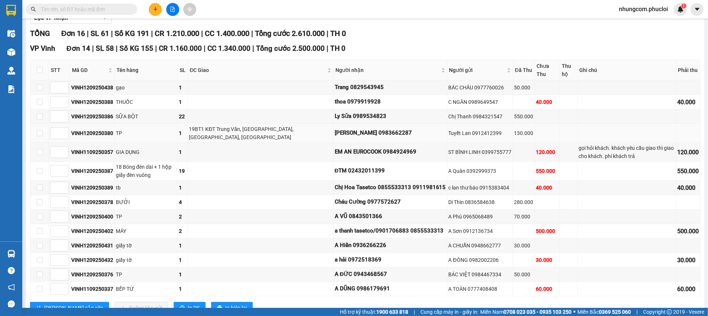
click at [234, 134] on div "19BT1 KĐT Trung Văn, [GEOGRAPHIC_DATA], [GEOGRAPHIC_DATA], [GEOGRAPHIC_DATA]" at bounding box center [260, 133] width 143 height 16
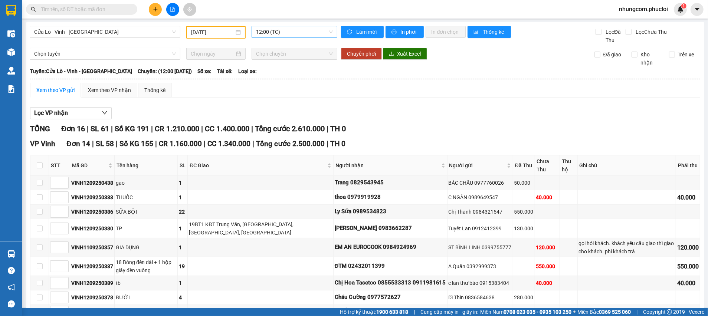
click at [262, 32] on span "12:00 (TC)" at bounding box center [294, 31] width 76 height 11
click at [265, 72] on div "22:00 (TC)" at bounding box center [282, 70] width 58 height 8
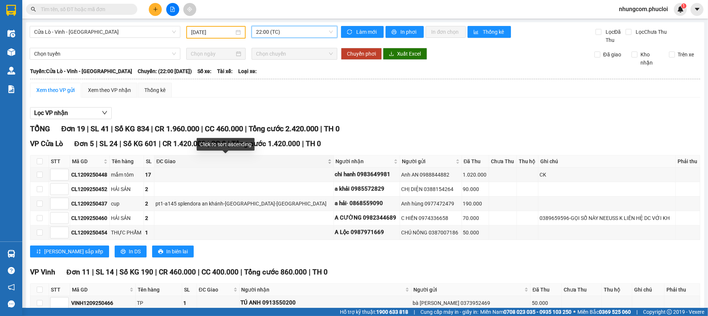
scroll to position [56, 0]
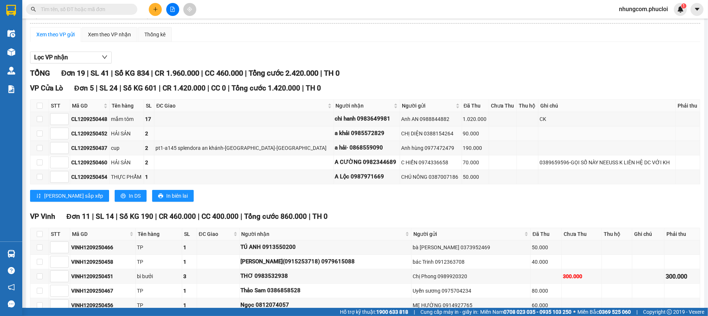
click at [346, 127] on td "a khải 0985572829" at bounding box center [367, 134] width 66 height 14
click at [449, 66] on div "Lọc VP nhận TỔNG Đơn 19 | SL 41 | Số KG 834 | CR 1.960.000 | CC 460.000 | Tổng …" at bounding box center [365, 287] width 670 height 478
click at [112, 10] on input "text" at bounding box center [85, 9] width 88 height 8
click at [113, 8] on input "text" at bounding box center [85, 9] width 88 height 8
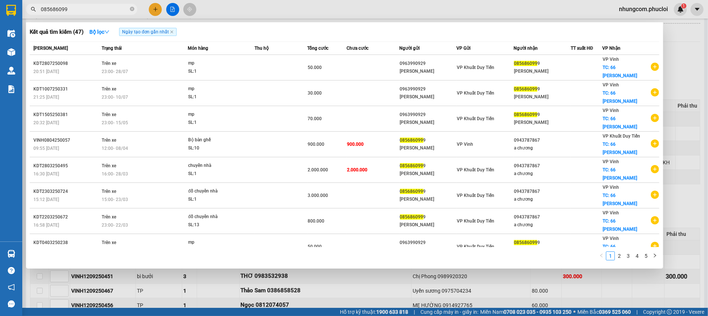
type input "0856860999"
click at [131, 8] on icon "close-circle" at bounding box center [132, 9] width 4 height 4
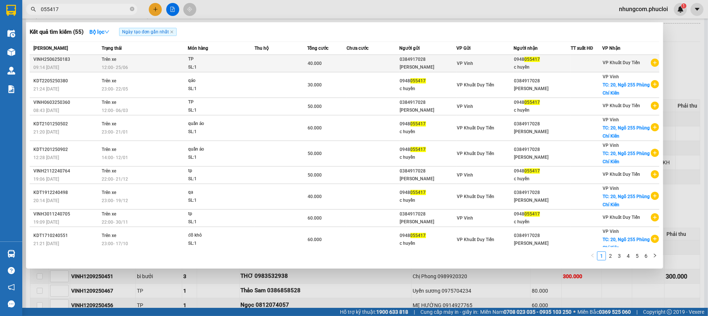
type input "055417"
click at [466, 63] on span "VP Vinh" at bounding box center [465, 63] width 16 height 5
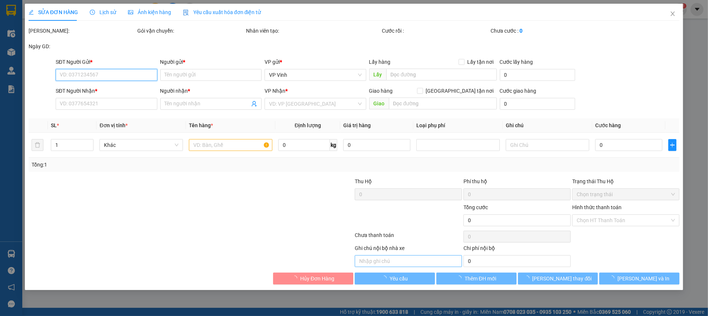
type input "0384917028"
type input "[PERSON_NAME]"
type input "0948055417"
type input "c huyền"
type input "40.000"
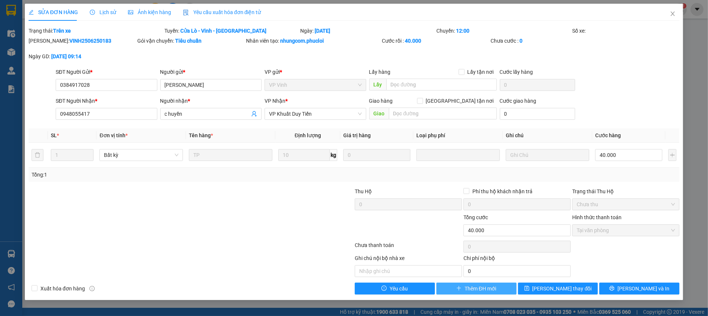
click at [457, 285] on button "Thêm ĐH mới" at bounding box center [476, 289] width 80 height 12
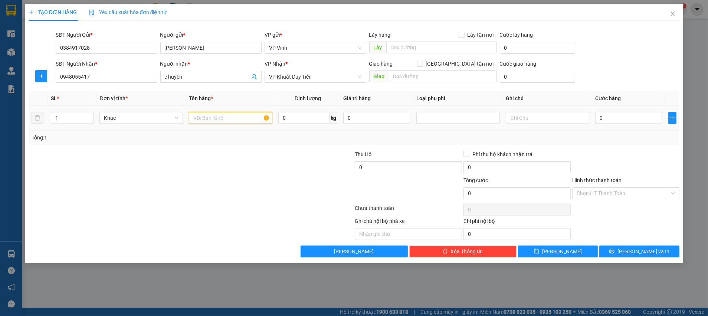
click at [232, 119] on input "text" at bounding box center [230, 118] width 83 height 12
type input "TP"
click at [645, 122] on input "0" at bounding box center [628, 118] width 67 height 12
type input "6"
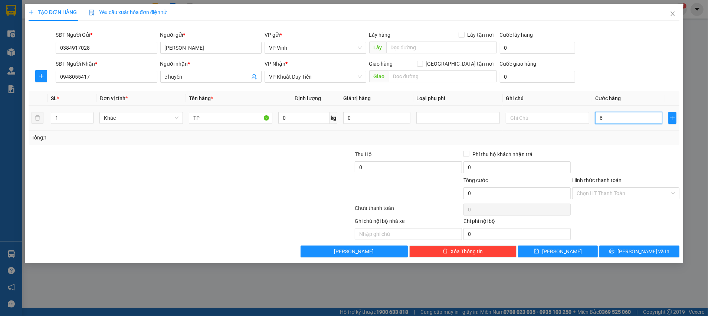
type input "6"
type input "60"
click at [645, 190] on input "Hình thức thanh toán" at bounding box center [623, 193] width 93 height 11
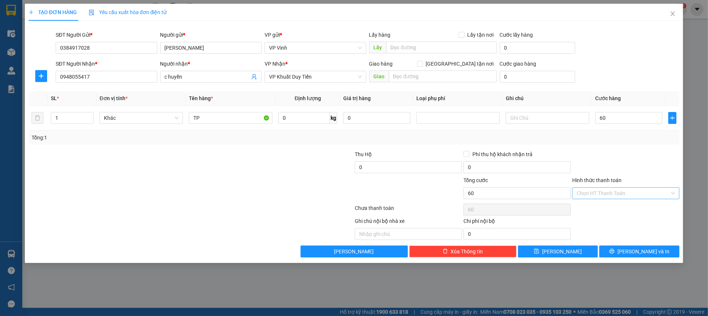
type input "60.000"
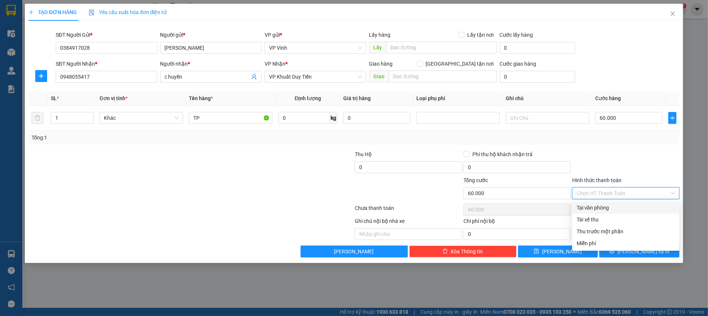
click at [614, 205] on div "Tại văn phòng" at bounding box center [626, 208] width 98 height 8
type input "0"
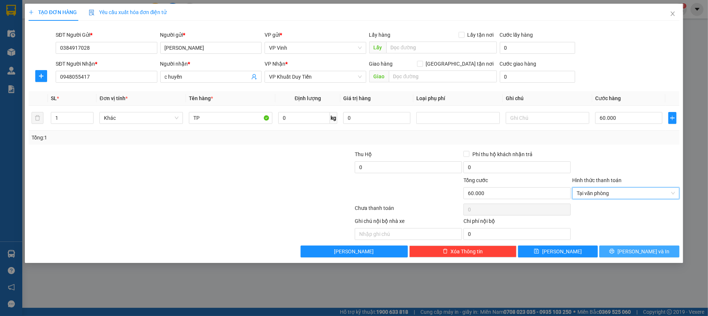
click at [620, 251] on button "[PERSON_NAME] và In" at bounding box center [639, 252] width 80 height 12
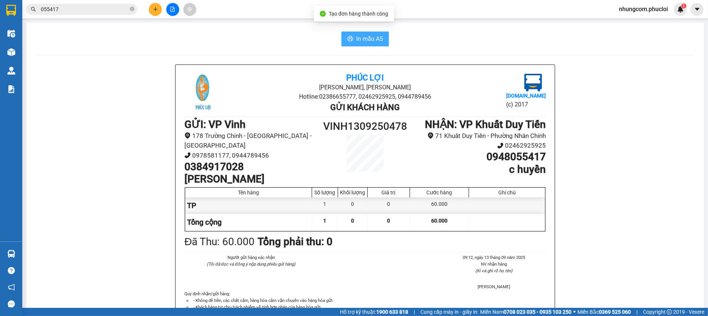
click at [347, 38] on icon "printer" at bounding box center [350, 39] width 6 height 6
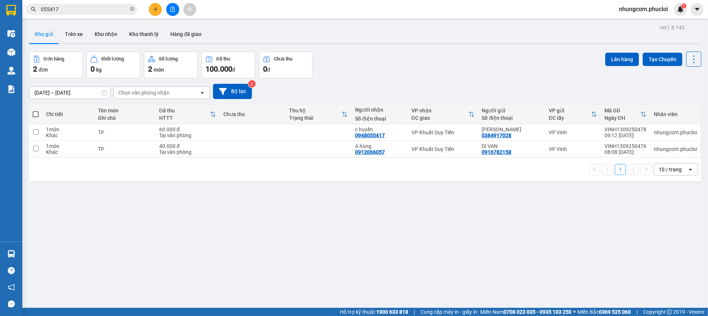
click at [494, 80] on div "[DATE] – [DATE] Press the down arrow key to interact with the calendar and sele…" at bounding box center [365, 91] width 672 height 26
